Goal: Check status: Check status

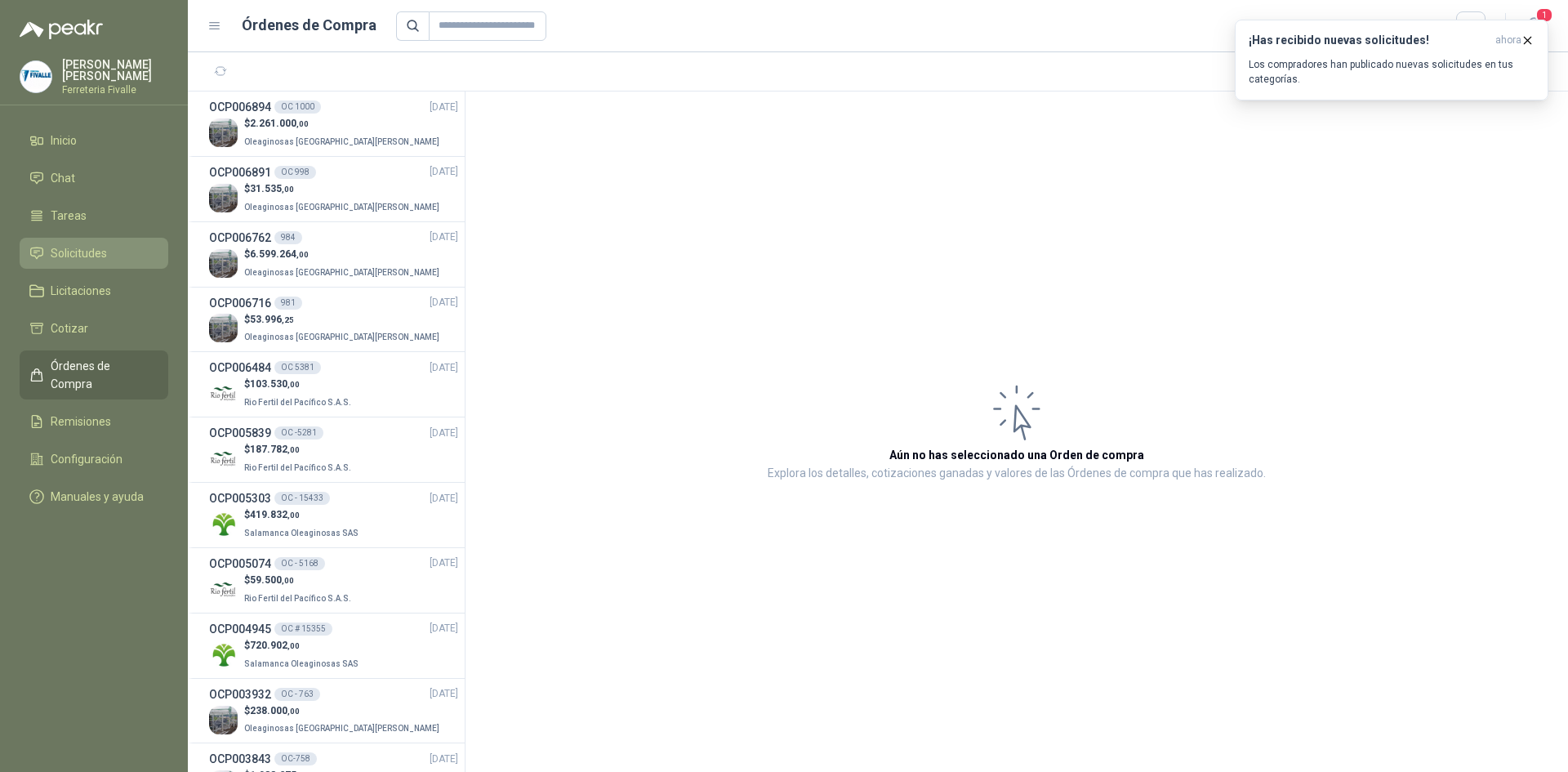
click at [59, 262] on span "Solicitudes" at bounding box center [79, 252] width 56 height 18
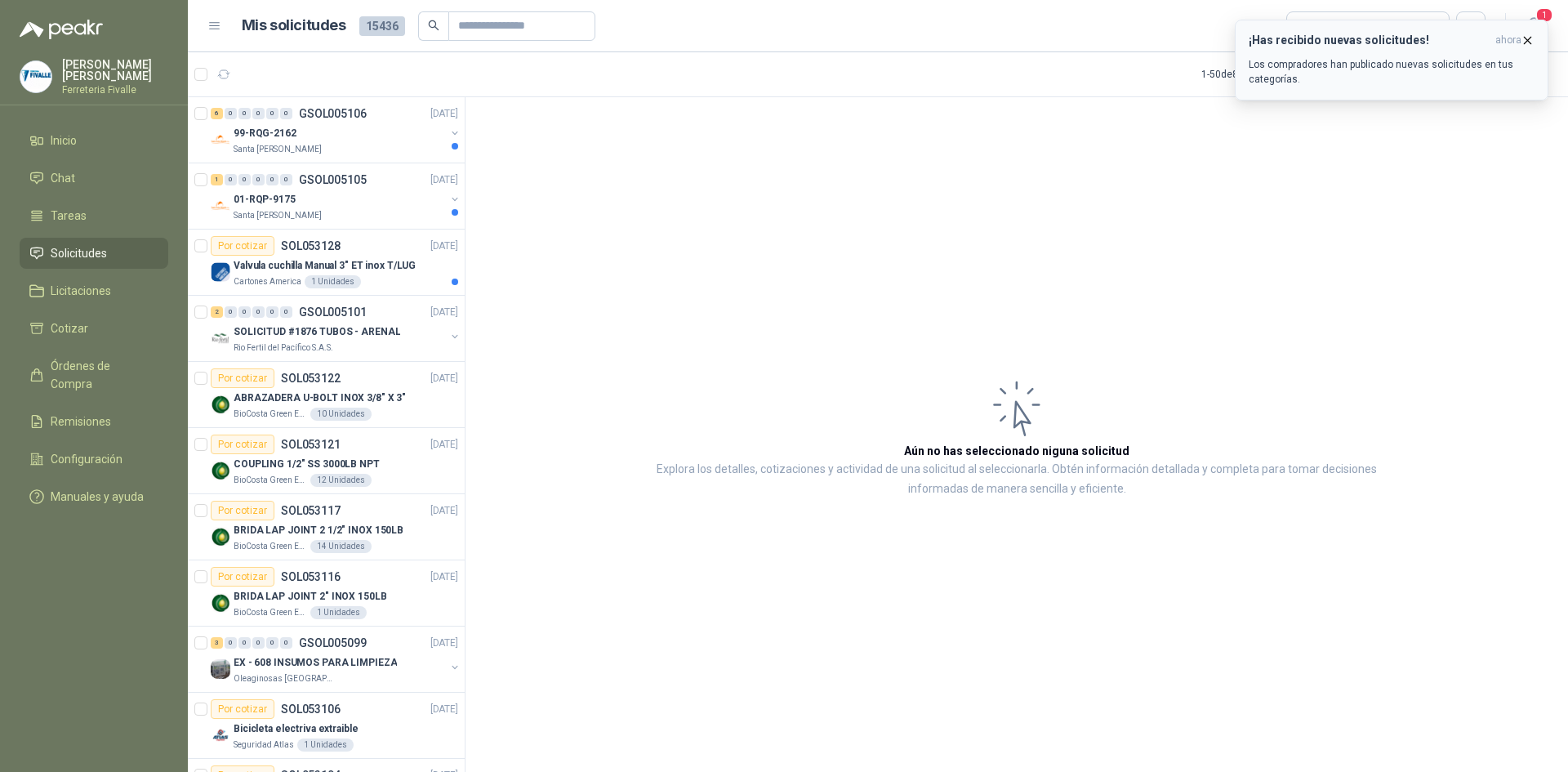
click at [1530, 34] on icon "button" at bounding box center [1528, 40] width 14 height 14
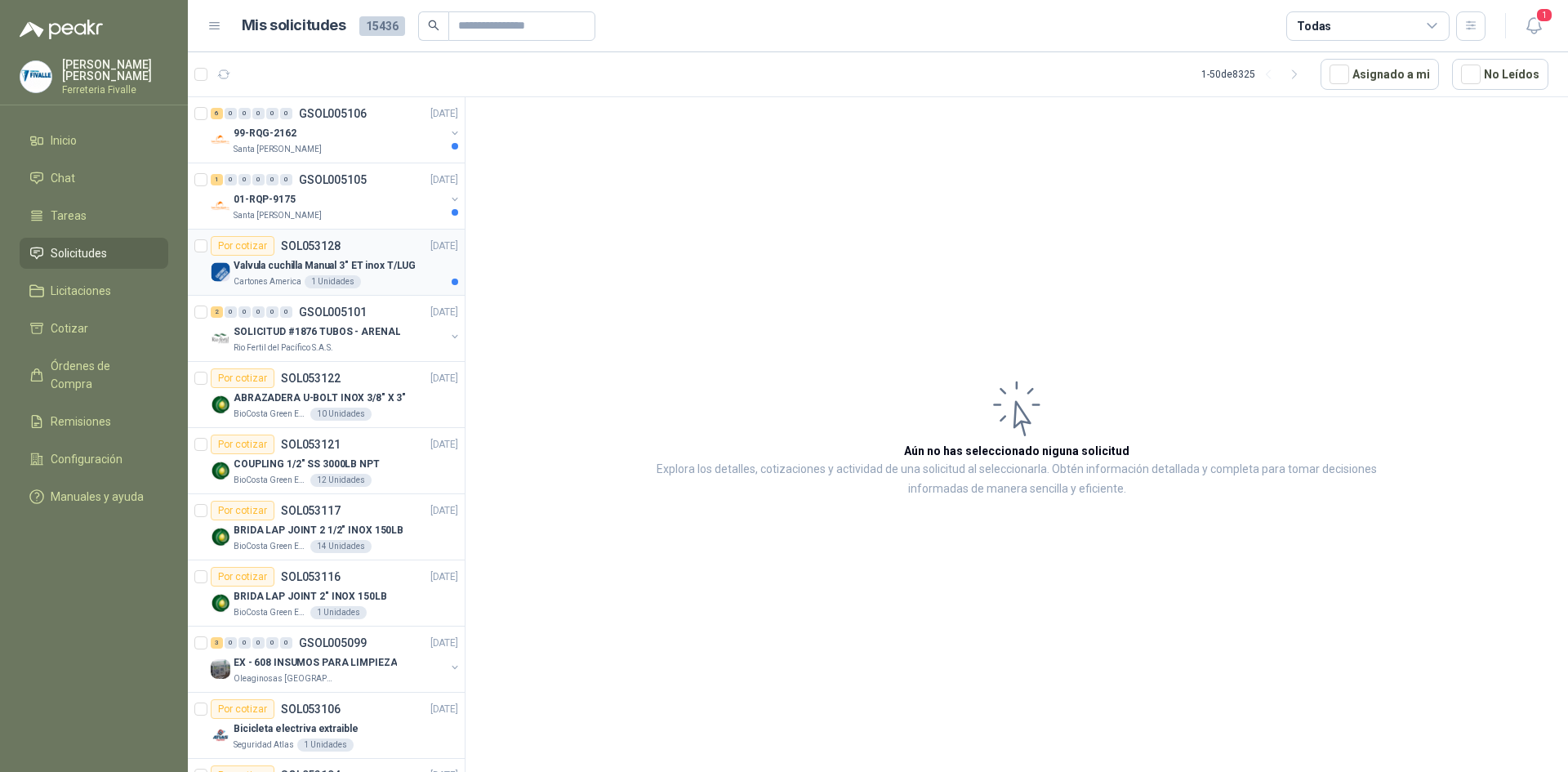
click at [294, 264] on p "Valvula cuchilla Manual 3" ET inox T/LUG" at bounding box center [324, 266] width 182 height 15
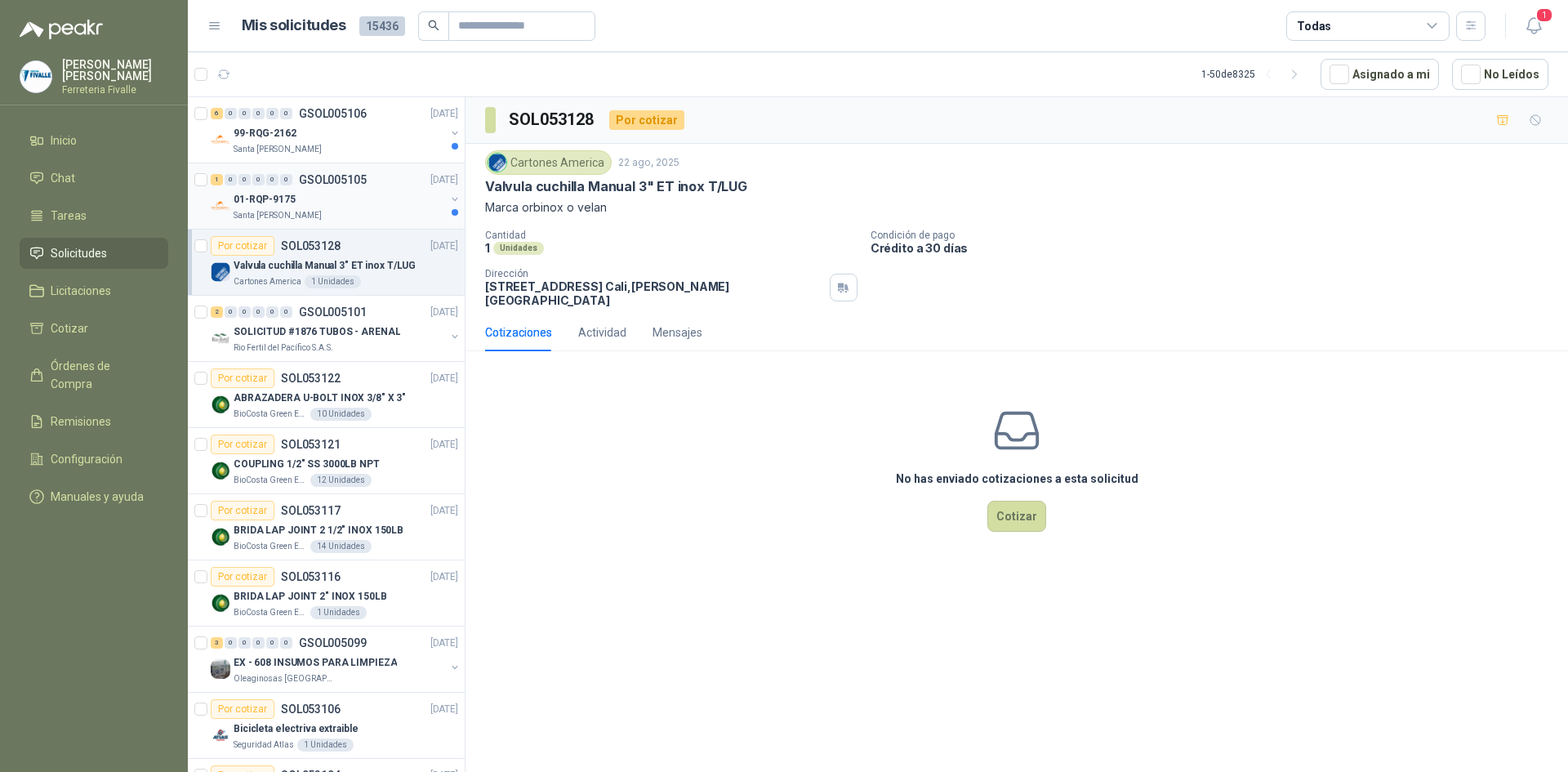
click at [281, 194] on p "01-RQP-9175" at bounding box center [264, 199] width 62 height 15
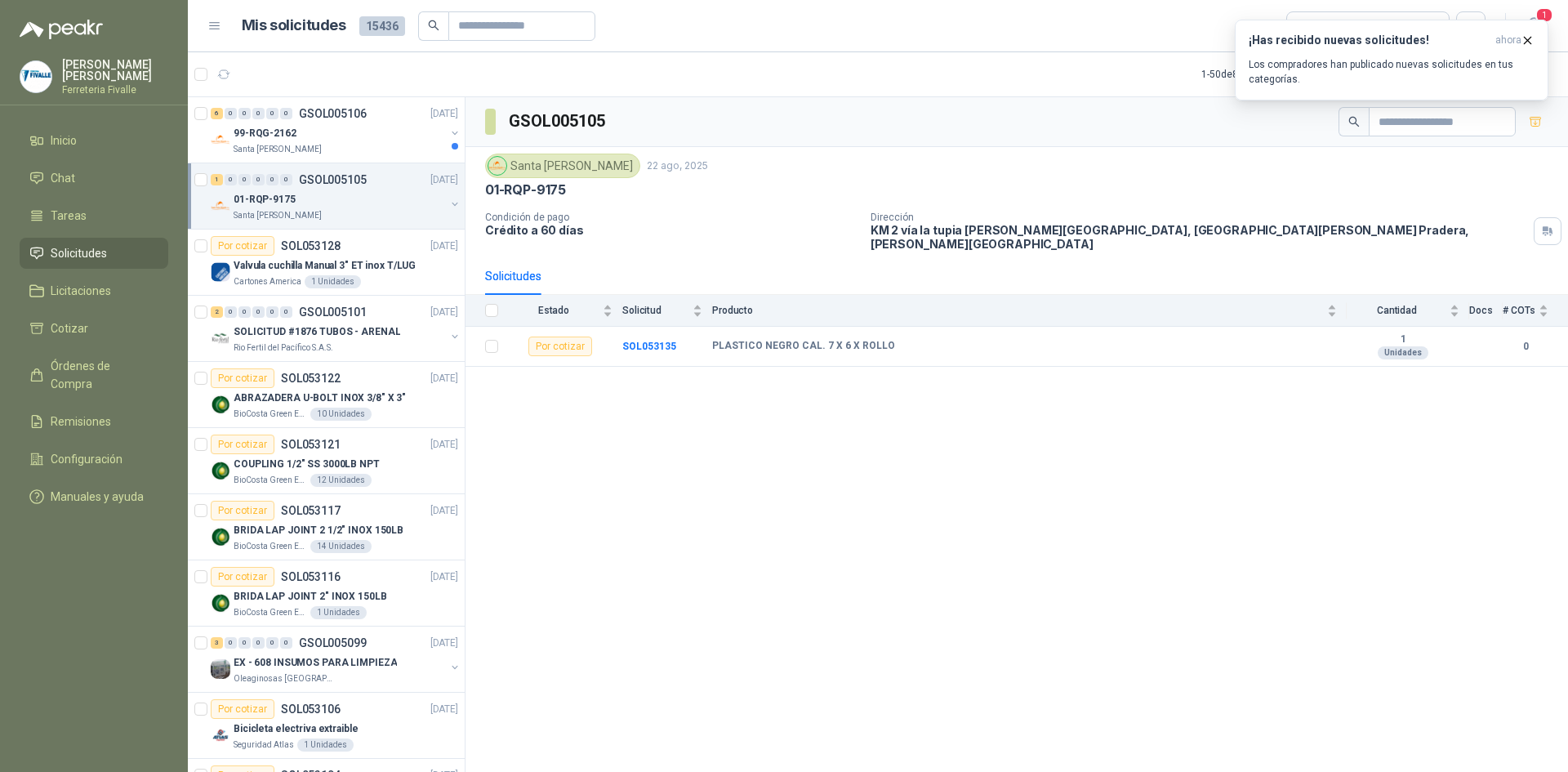
click at [287, 208] on div "01-RQP-9175" at bounding box center [339, 199] width 211 height 20
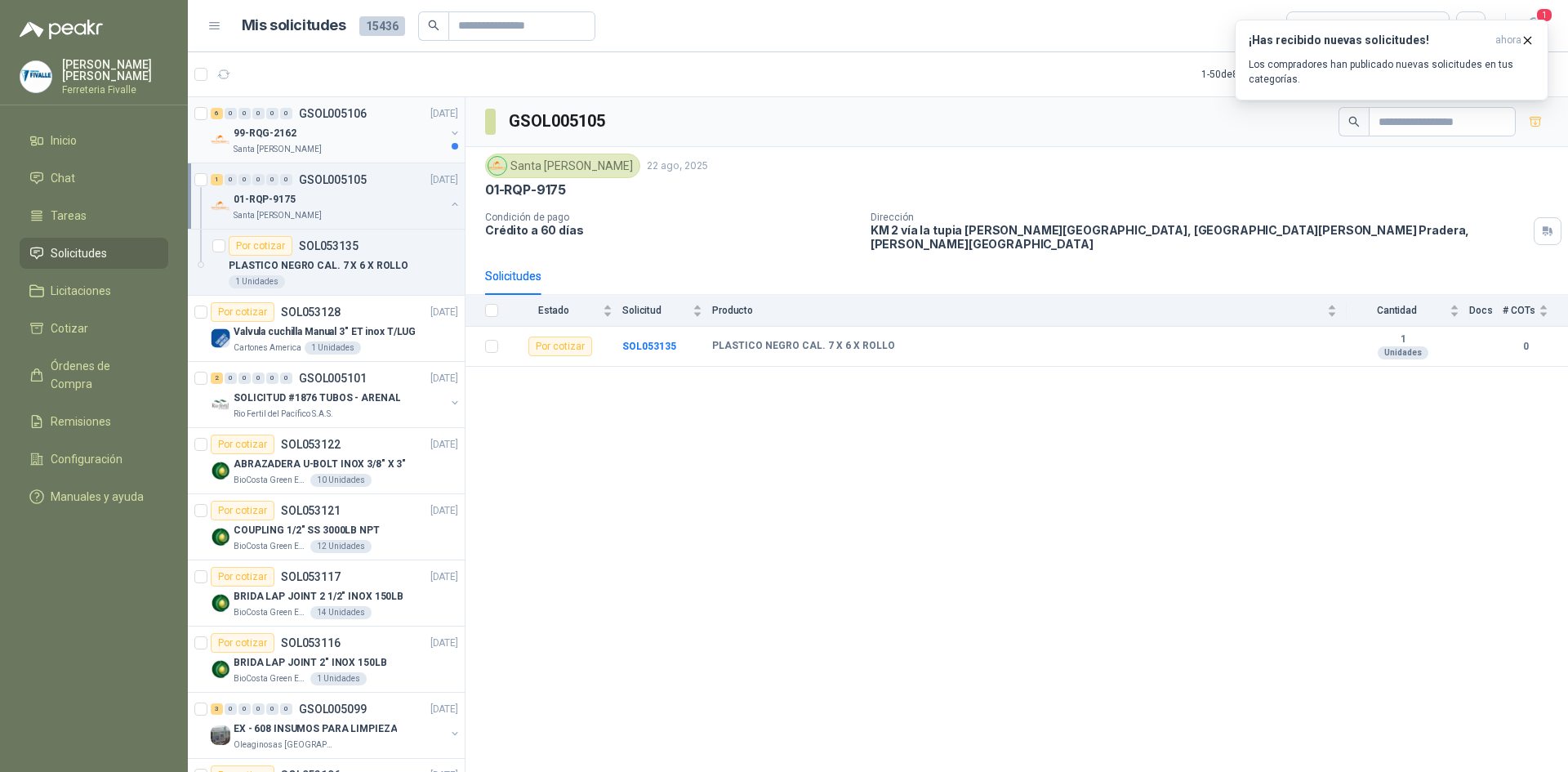
click at [322, 134] on div "99-RQG-2162" at bounding box center [339, 133] width 211 height 20
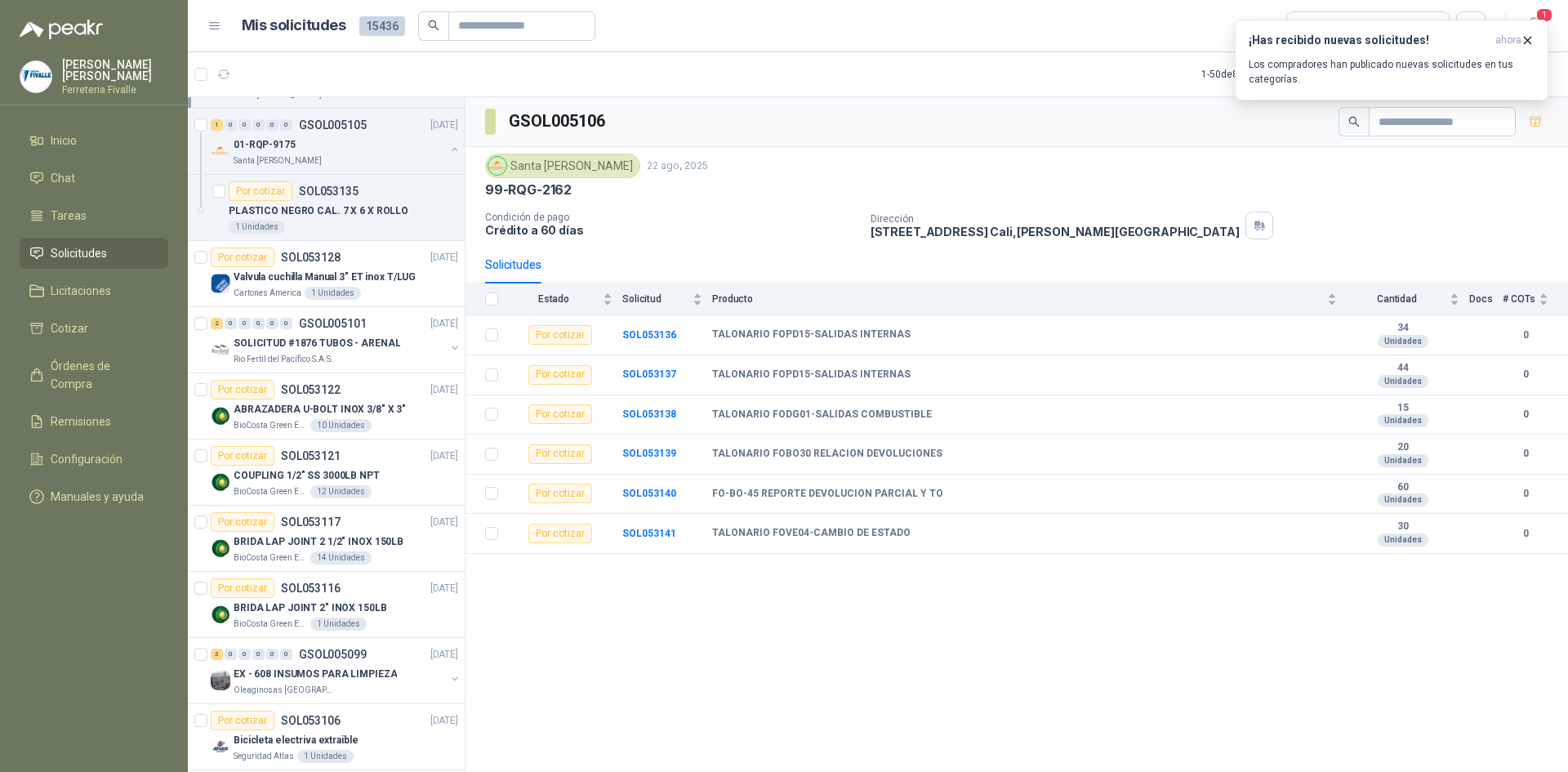
scroll to position [81, 0]
